Goal: Information Seeking & Learning: Learn about a topic

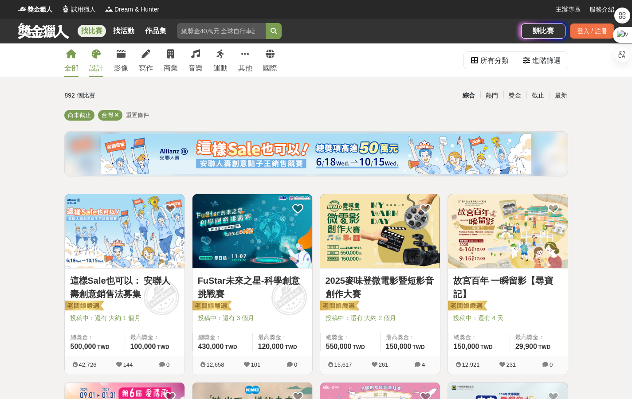
click at [97, 57] on icon at bounding box center [96, 54] width 9 height 9
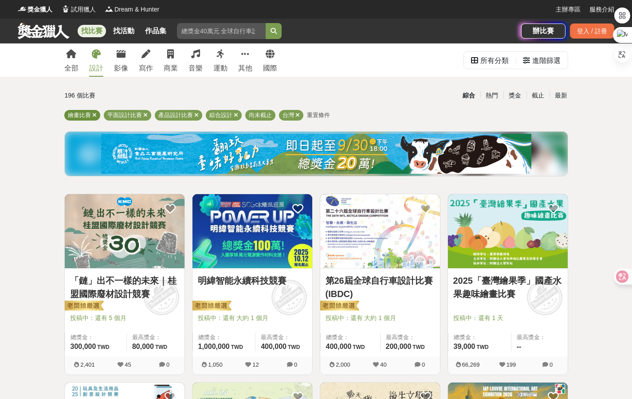
click at [94, 113] on icon at bounding box center [94, 115] width 4 height 6
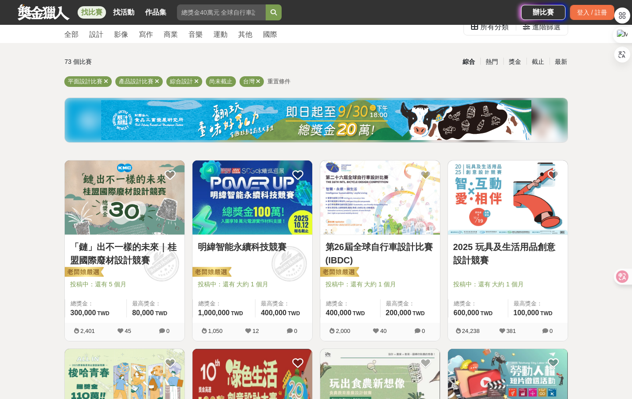
scroll to position [47, 0]
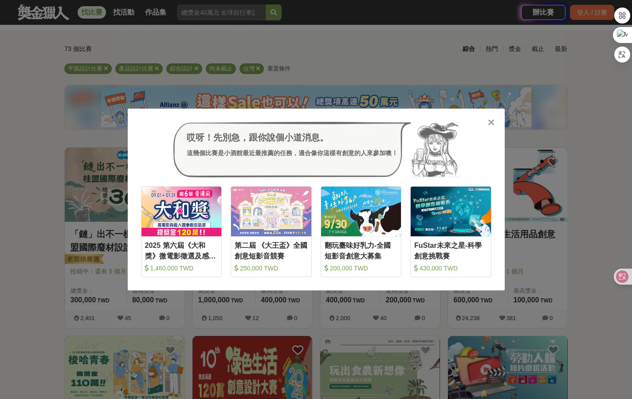
click at [492, 127] on div "哎呀！先別急，跟你說個小道消息。 這幾個比賽是小酒館最近最推薦的任務，適合像你這樣有創意的人來參加噢！ 收藏 2025 第六屆《大和獎》微電影徵選及感人實事分…" at bounding box center [316, 200] width 377 height 182
click at [491, 124] on icon at bounding box center [491, 122] width 7 height 9
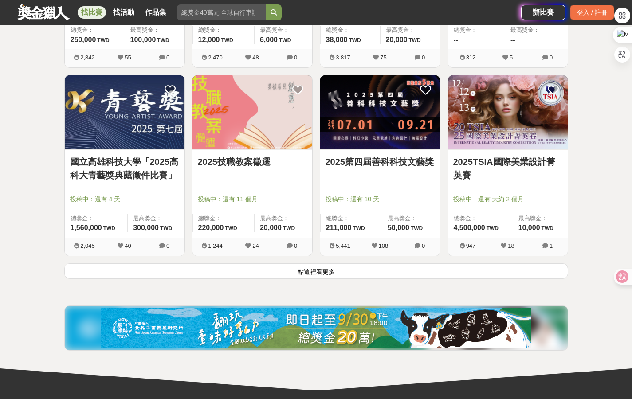
scroll to position [1062, 0]
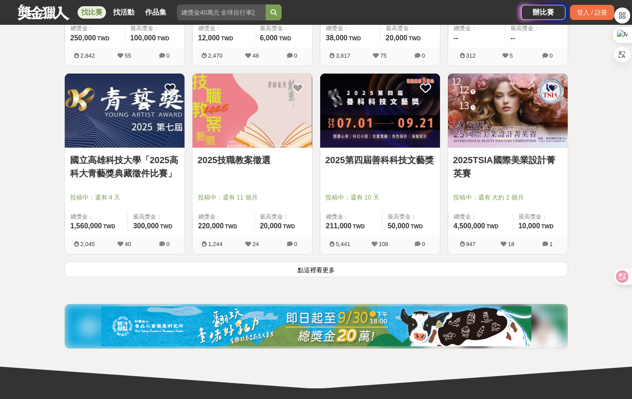
click at [81, 274] on button "點這裡看更多" at bounding box center [316, 270] width 504 height 16
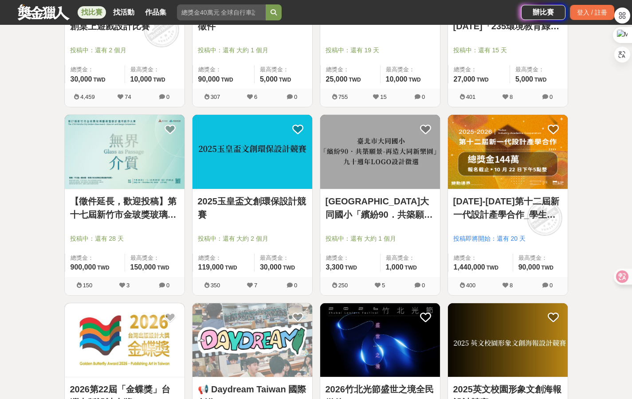
scroll to position [1585, 0]
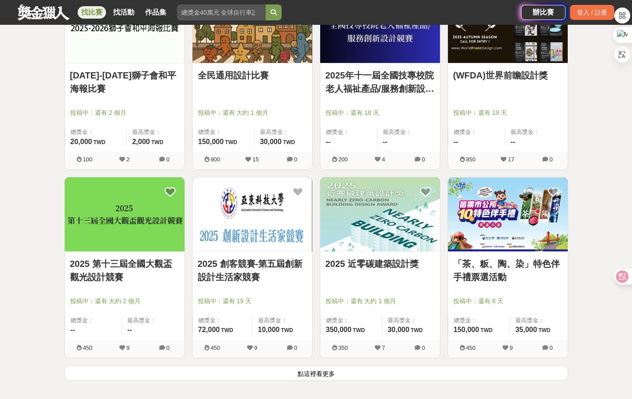
scroll to position [2188, 0]
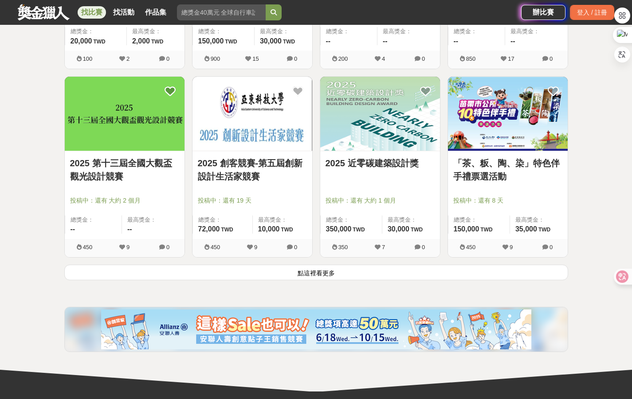
click at [98, 271] on button "點這裡看更多" at bounding box center [316, 273] width 504 height 16
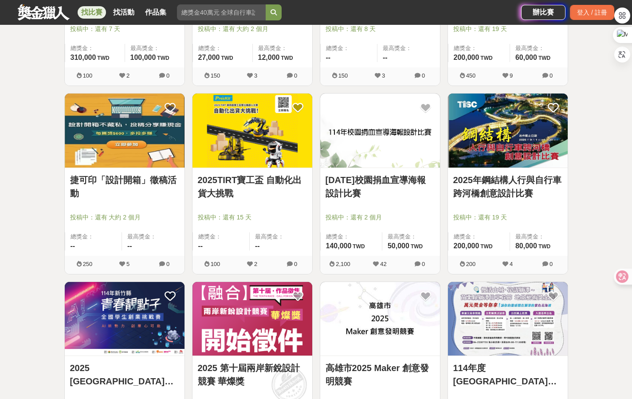
scroll to position [2857, 0]
